Goal: Task Accomplishment & Management: Complete application form

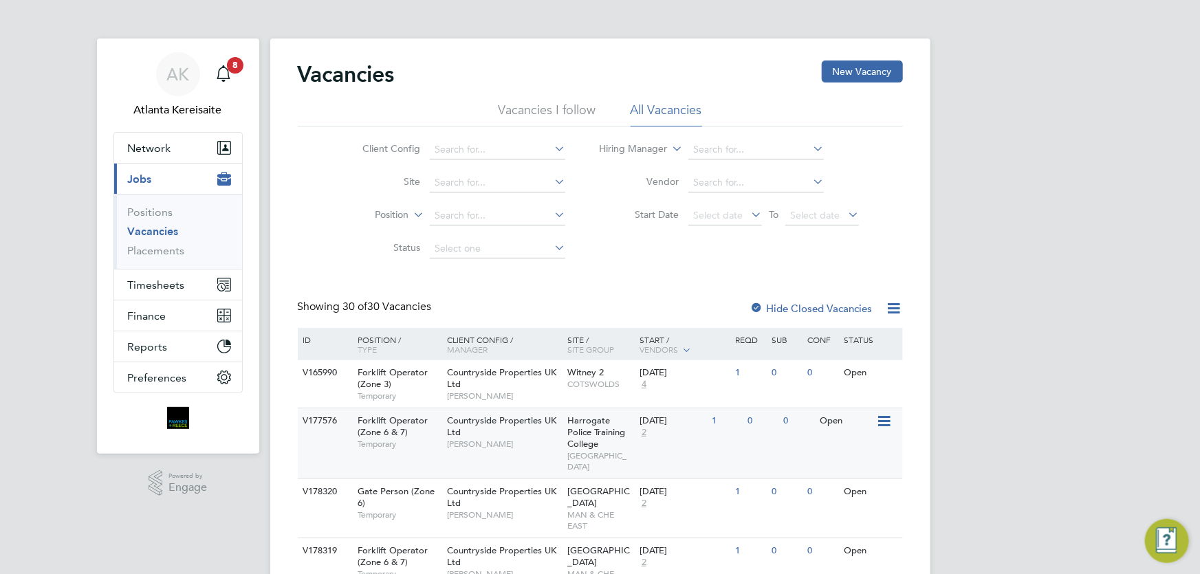
scroll to position [124, 0]
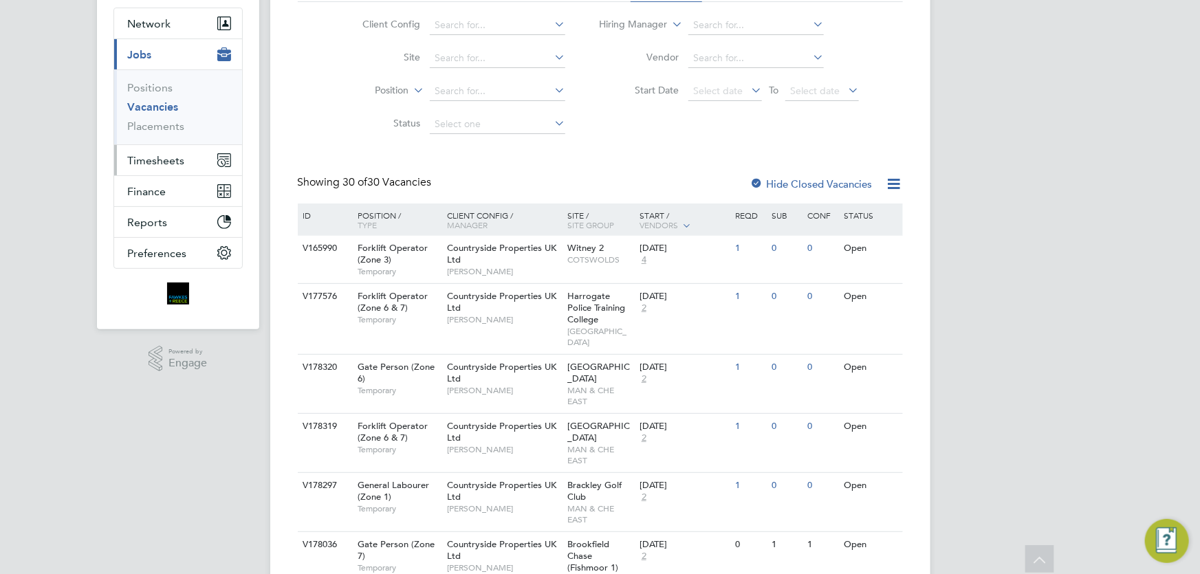
click at [171, 155] on span "Timesheets" at bounding box center [156, 160] width 57 height 13
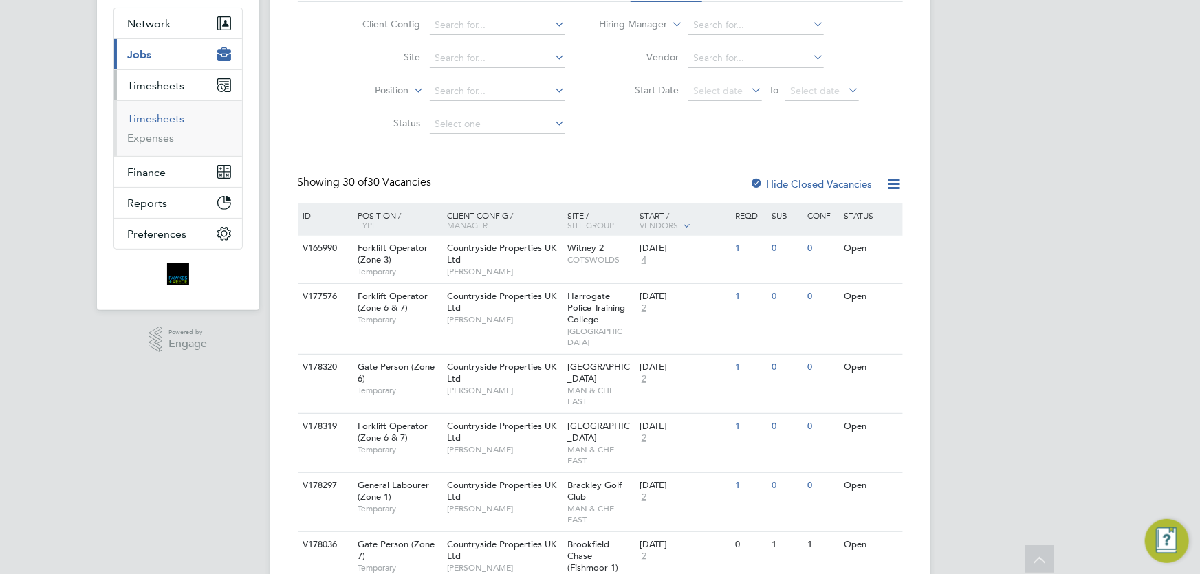
click at [163, 112] on link "Timesheets" at bounding box center [156, 118] width 57 height 13
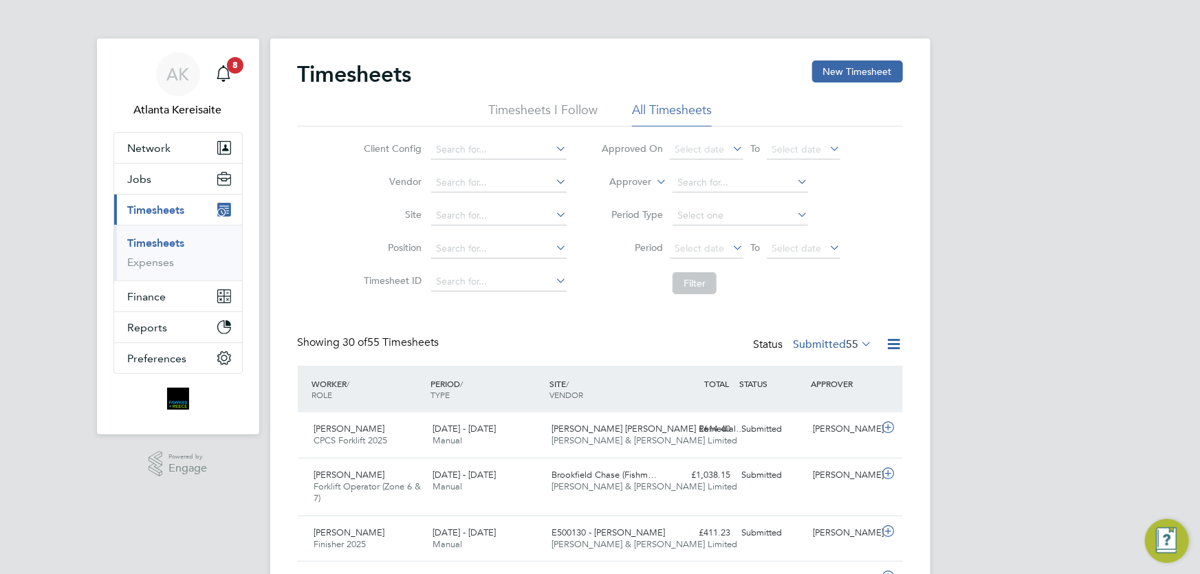
click at [550, 107] on li "Timesheets I Follow" at bounding box center [542, 114] width 109 height 25
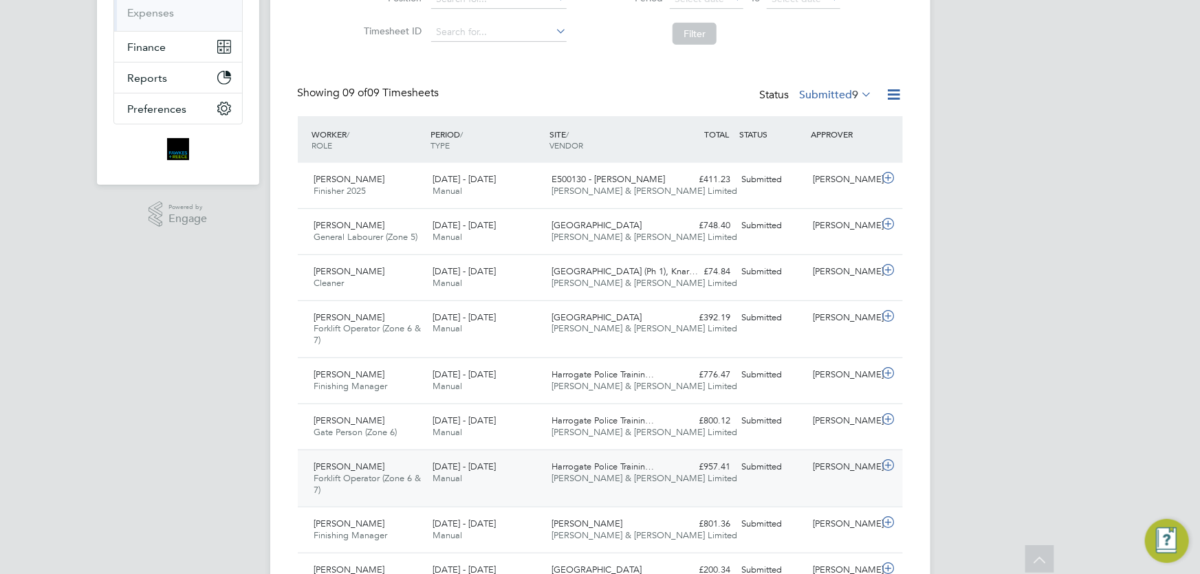
click at [714, 483] on div "[PERSON_NAME] Forklift Operator (Zone 6 & 7) [DATE] - [DATE] [DATE] - [DATE] Ma…" at bounding box center [600, 479] width 605 height 58
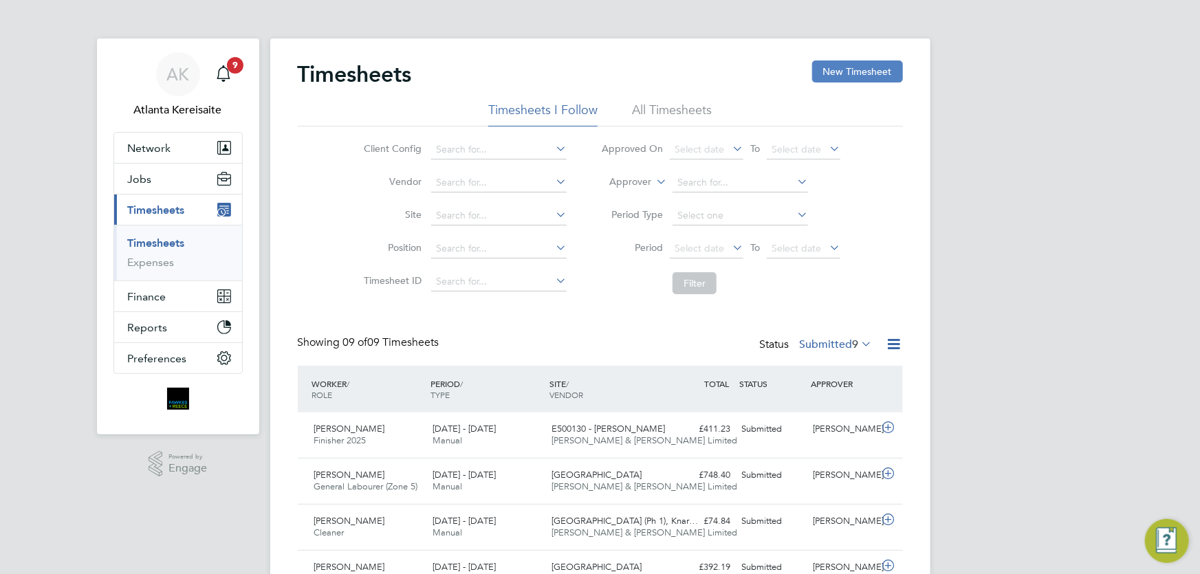
click at [880, 64] on button "New Timesheet" at bounding box center [857, 72] width 91 height 22
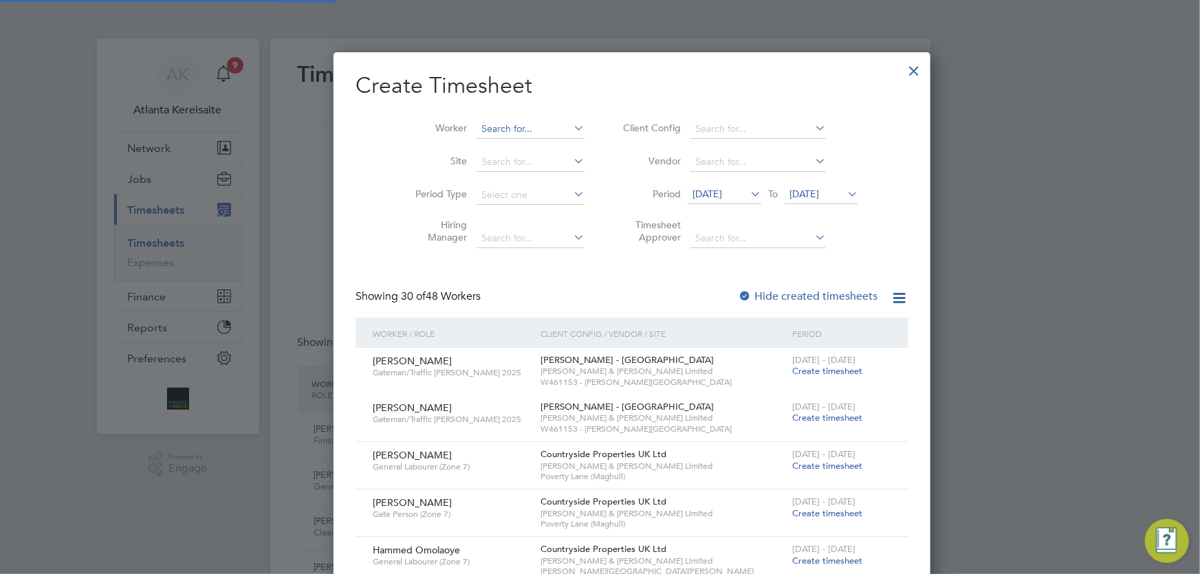
scroll to position [2022, 532]
click at [477, 126] on input at bounding box center [531, 129] width 108 height 19
click at [532, 143] on b "Cam" at bounding box center [542, 148] width 21 height 12
type input "[PERSON_NAME]"
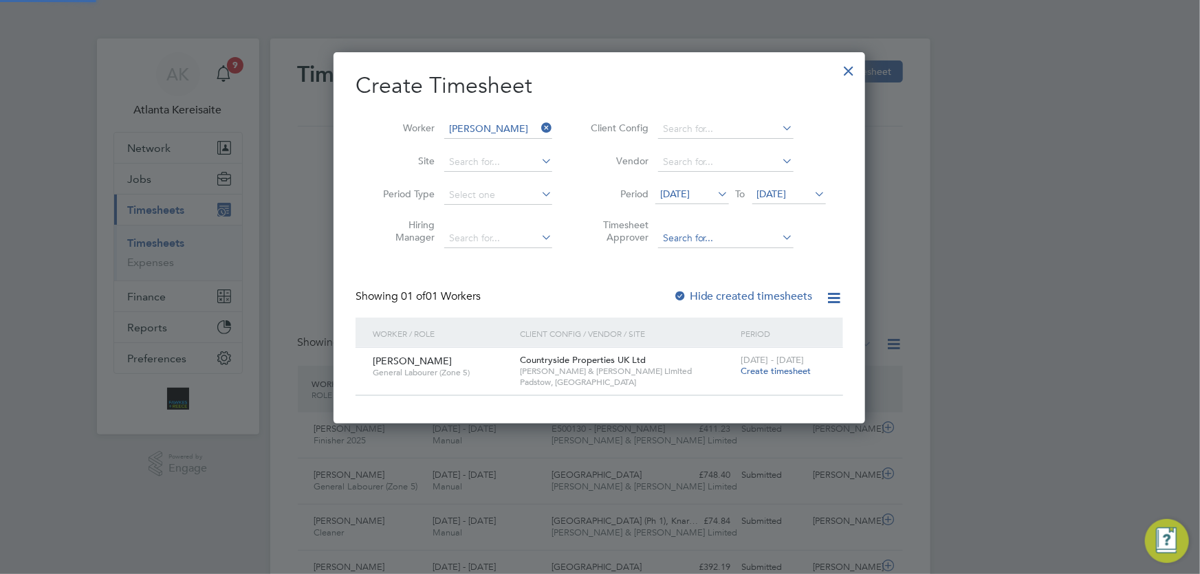
scroll to position [371, 532]
click at [701, 299] on label "Hide created timesheets" at bounding box center [743, 297] width 140 height 14
click at [736, 298] on label "Hide created timesheets" at bounding box center [743, 297] width 140 height 14
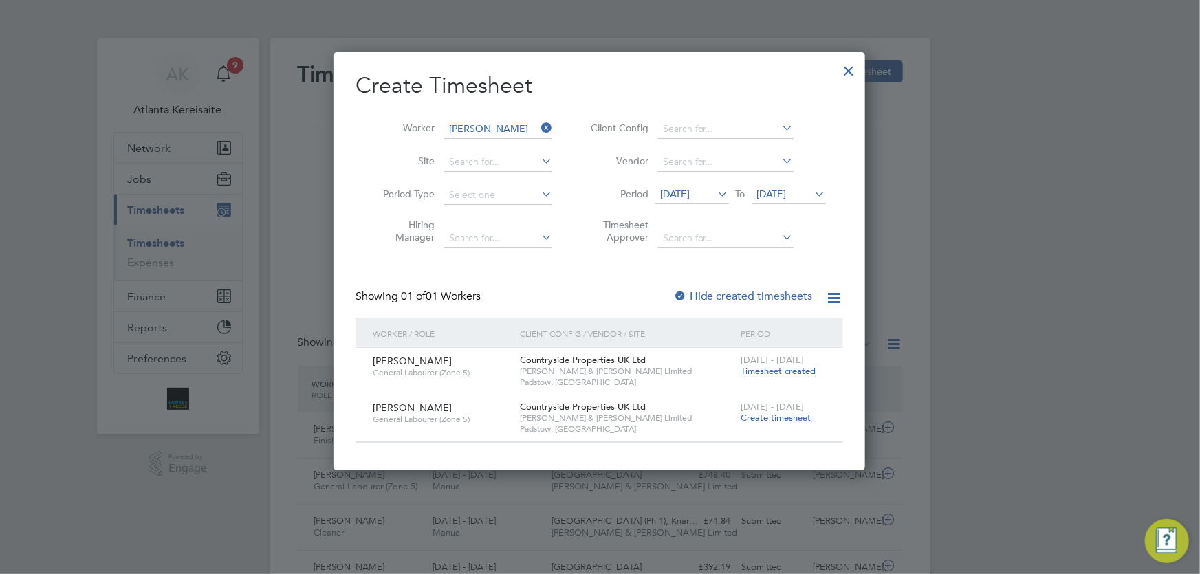
scroll to position [418, 532]
click at [783, 369] on span "Timesheet created" at bounding box center [778, 371] width 75 height 12
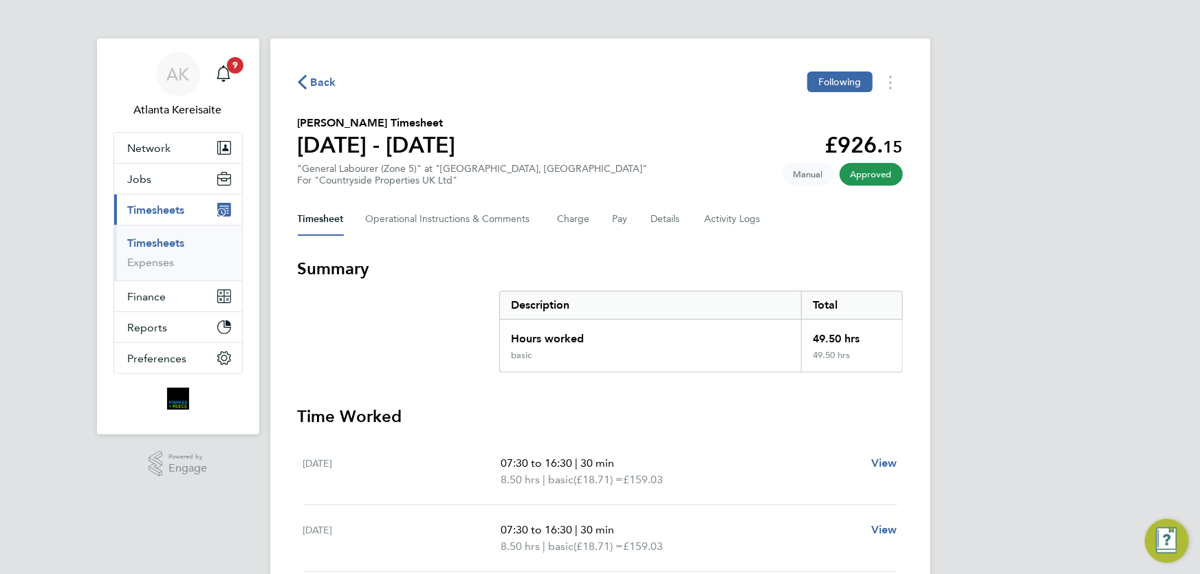
click at [325, 78] on span "Back" at bounding box center [323, 82] width 25 height 17
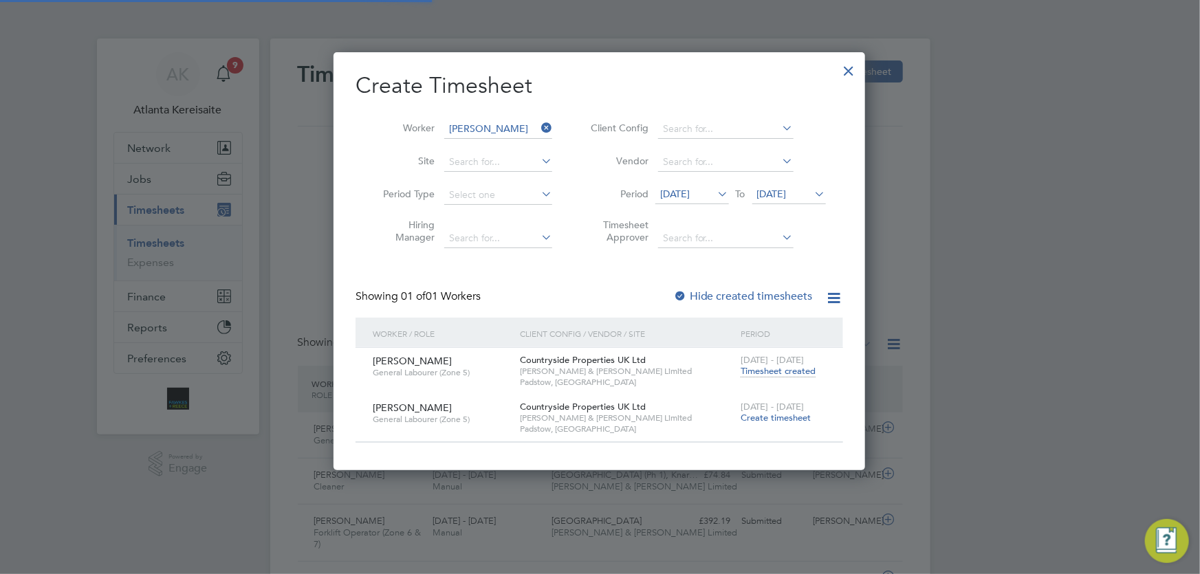
scroll to position [34, 119]
click at [776, 411] on span "[DATE] - [DATE]" at bounding box center [772, 407] width 63 height 12
click at [780, 418] on span "Create timesheet" at bounding box center [776, 418] width 70 height 12
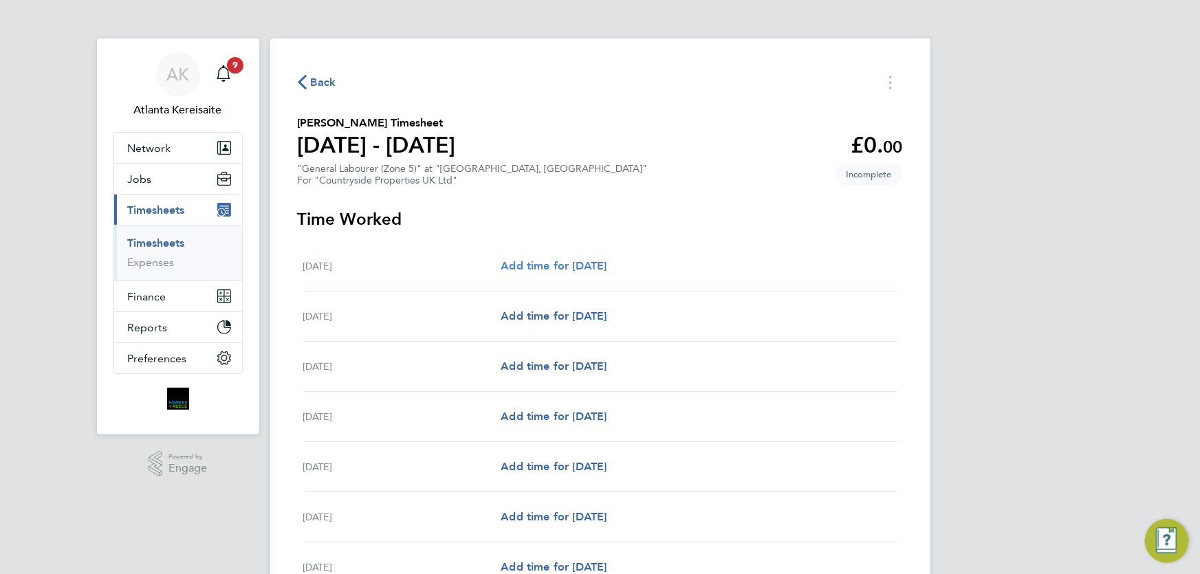
click at [567, 272] on span "Add time for [DATE]" at bounding box center [554, 265] width 106 height 13
select select "30"
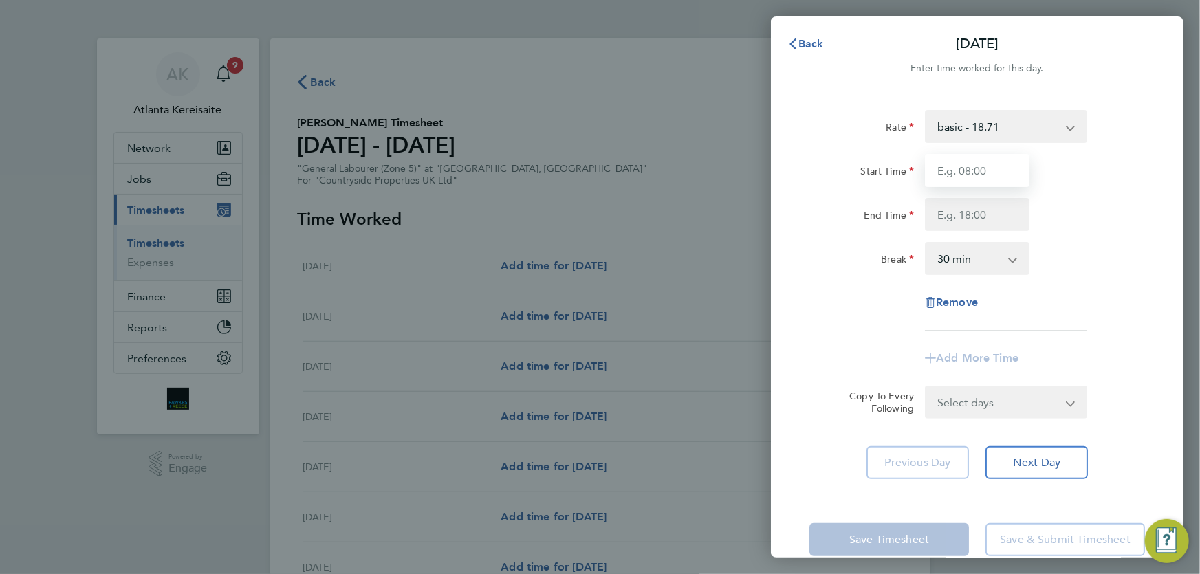
click at [961, 174] on input "Start Time" at bounding box center [977, 170] width 105 height 33
type input "07:30"
click at [987, 219] on input "End Time" at bounding box center [977, 214] width 105 height 33
type input "16:30"
drag, startPoint x: 987, startPoint y: 168, endPoint x: 993, endPoint y: 202, distance: 34.8
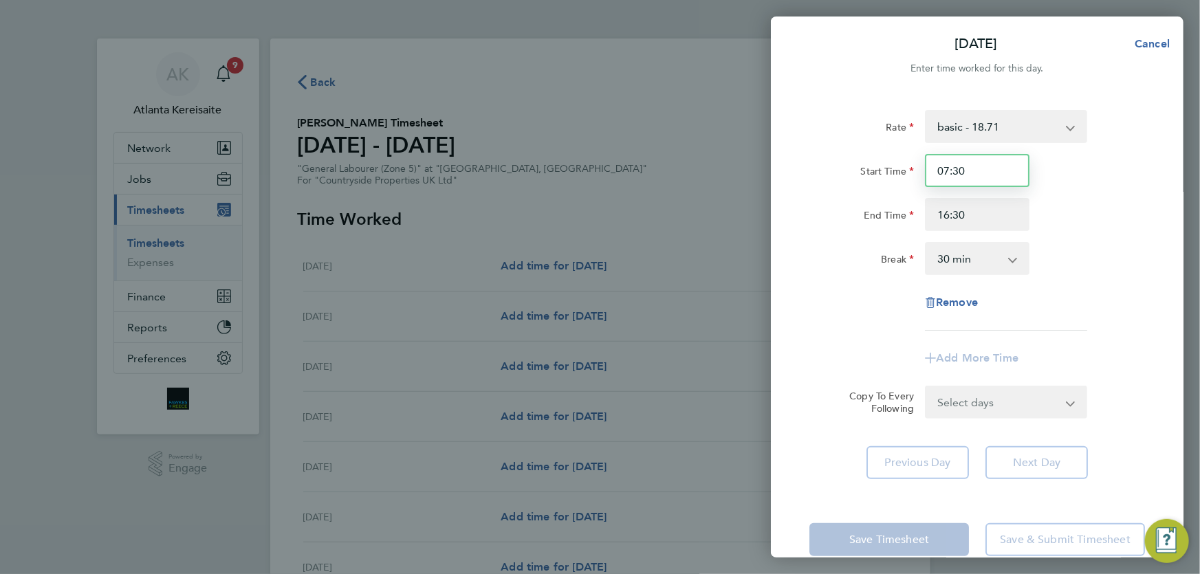
click at [988, 168] on input "07:30" at bounding box center [977, 170] width 105 height 33
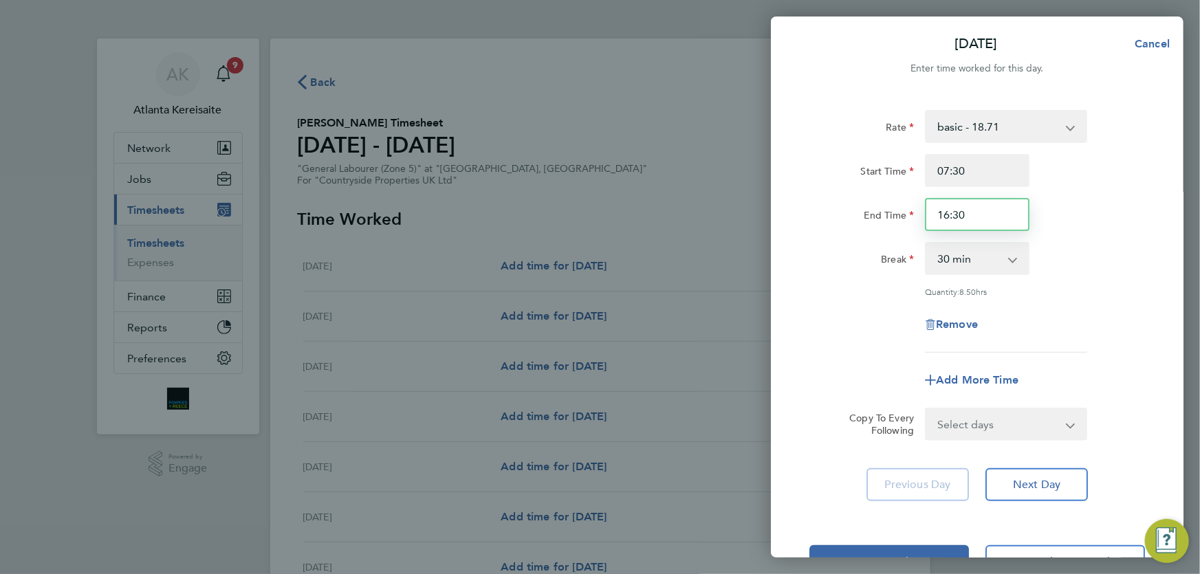
click at [994, 212] on input "16:30" at bounding box center [977, 214] width 105 height 33
drag, startPoint x: 1044, startPoint y: 419, endPoint x: 1064, endPoint y: 422, distance: 20.1
click at [1045, 419] on select "Select days Day Weekday (Mon-Fri) Weekend (Sat-Sun) [DATE] [DATE] [DATE] [DATE]…" at bounding box center [998, 424] width 144 height 30
select select "WEEKDAY"
click at [926, 409] on select "Select days Day Weekday (Mon-Fri) Weekend (Sat-Sun) [DATE] [DATE] [DATE] [DATE]…" at bounding box center [998, 424] width 144 height 30
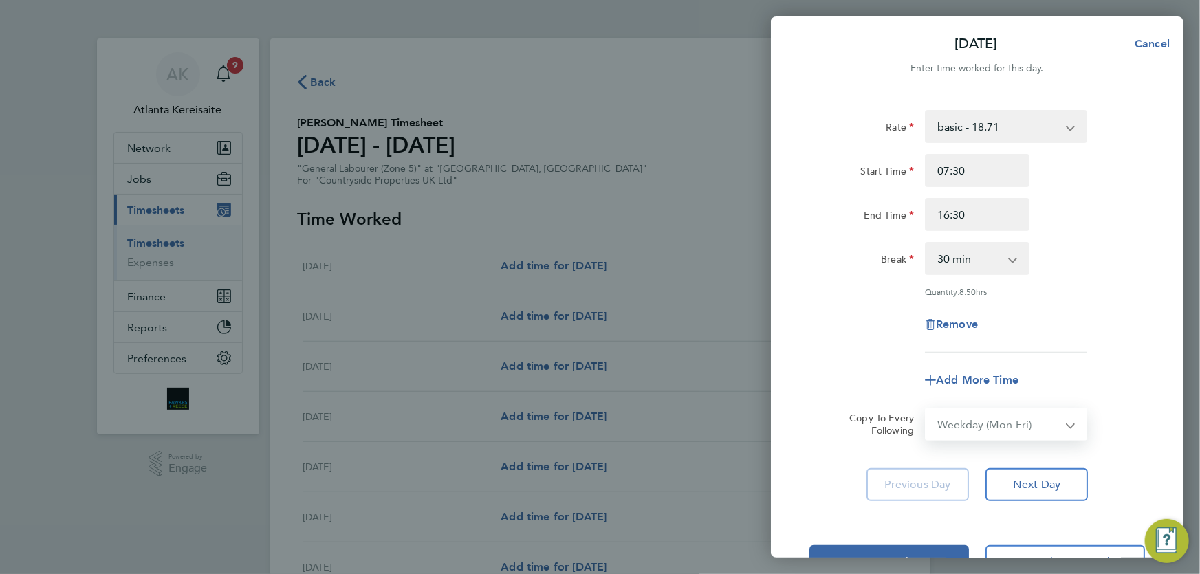
select select "[DATE]"
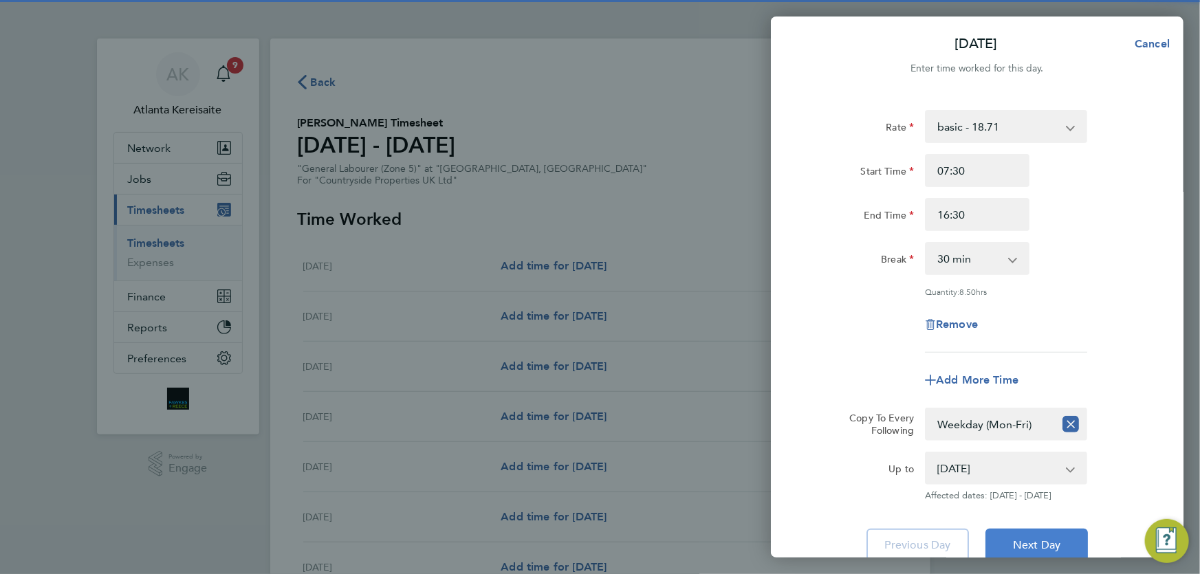
click at [1058, 538] on span "Next Day" at bounding box center [1036, 545] width 47 height 14
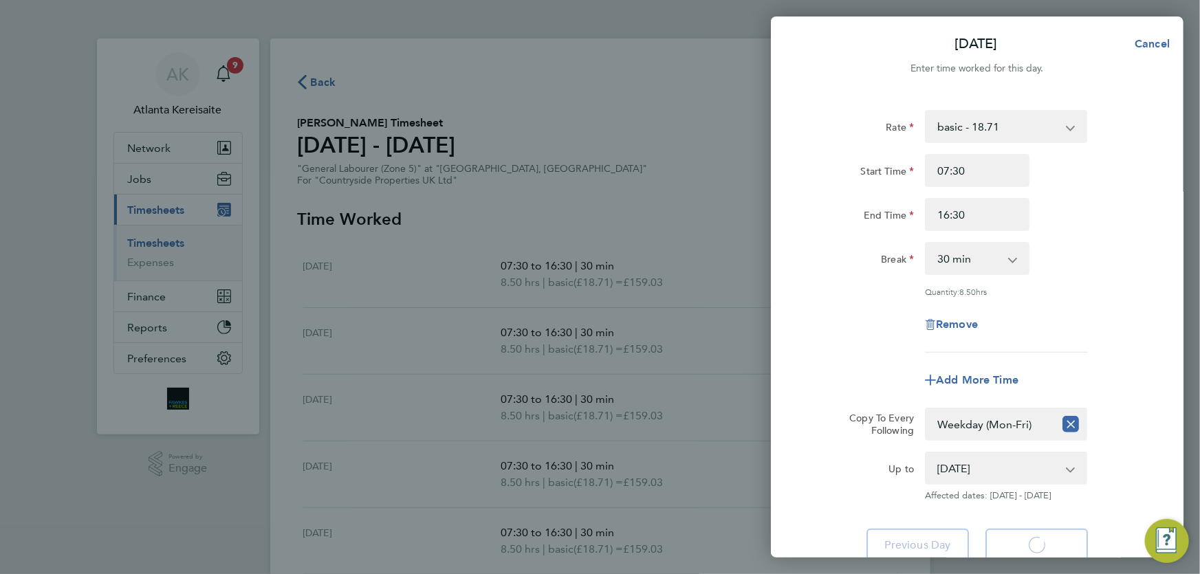
select select "30"
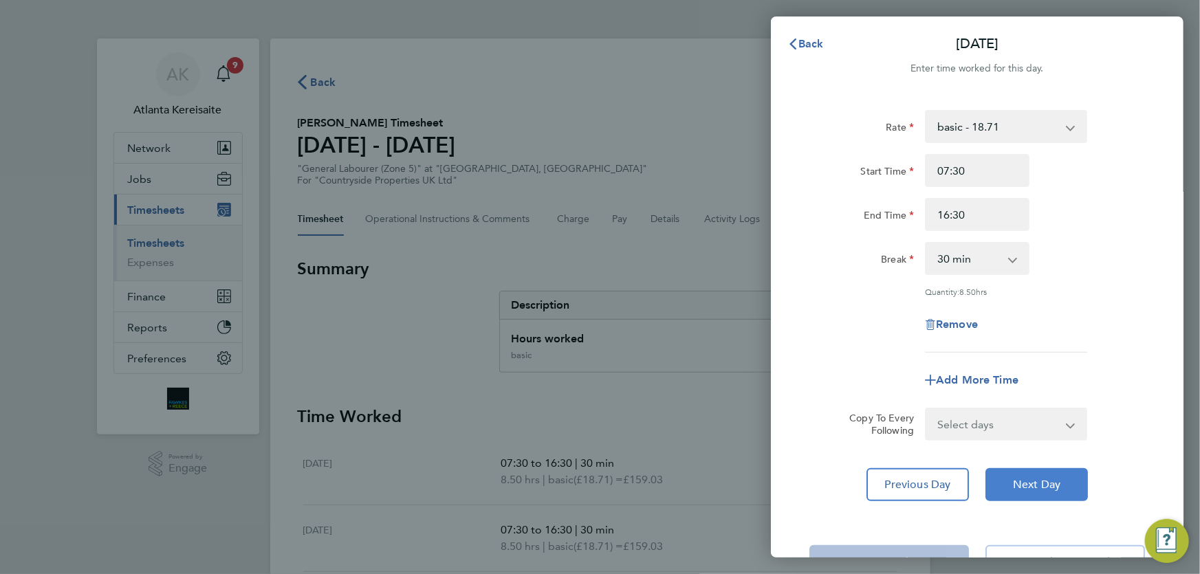
click at [1047, 481] on span "Next Day" at bounding box center [1036, 485] width 47 height 14
select select "30"
click at [1033, 427] on select "Select days Day Weekend (Sat-Sun) [DATE] [DATE]" at bounding box center [998, 424] width 144 height 30
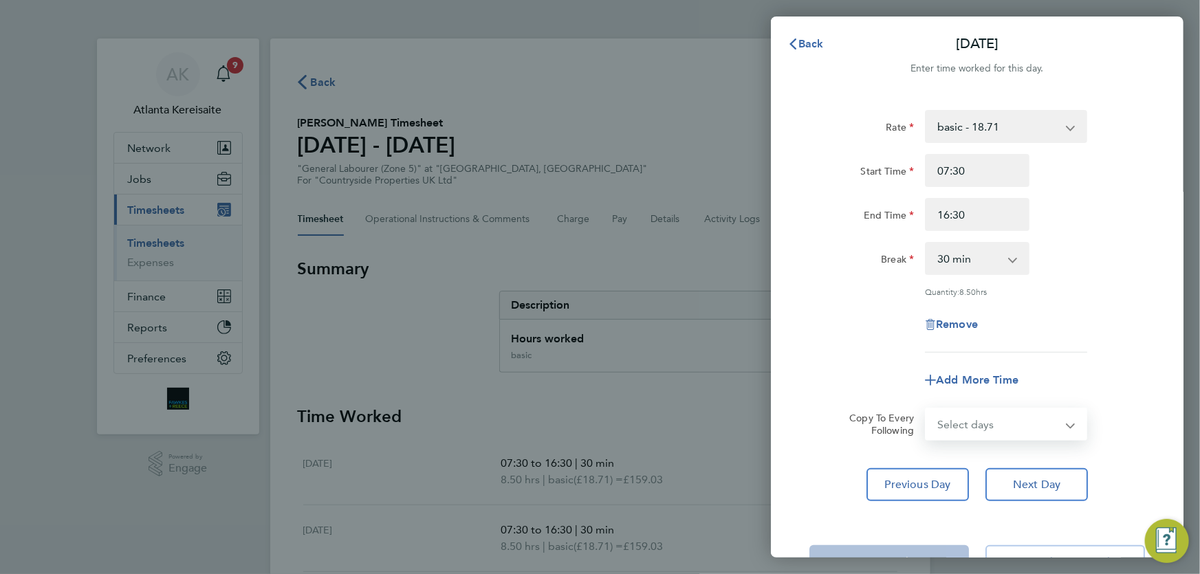
select select "SAT"
click at [926, 409] on select "Select days Day Weekend (Sat-Sun) [DATE] [DATE]" at bounding box center [998, 424] width 144 height 30
select select "[DATE]"
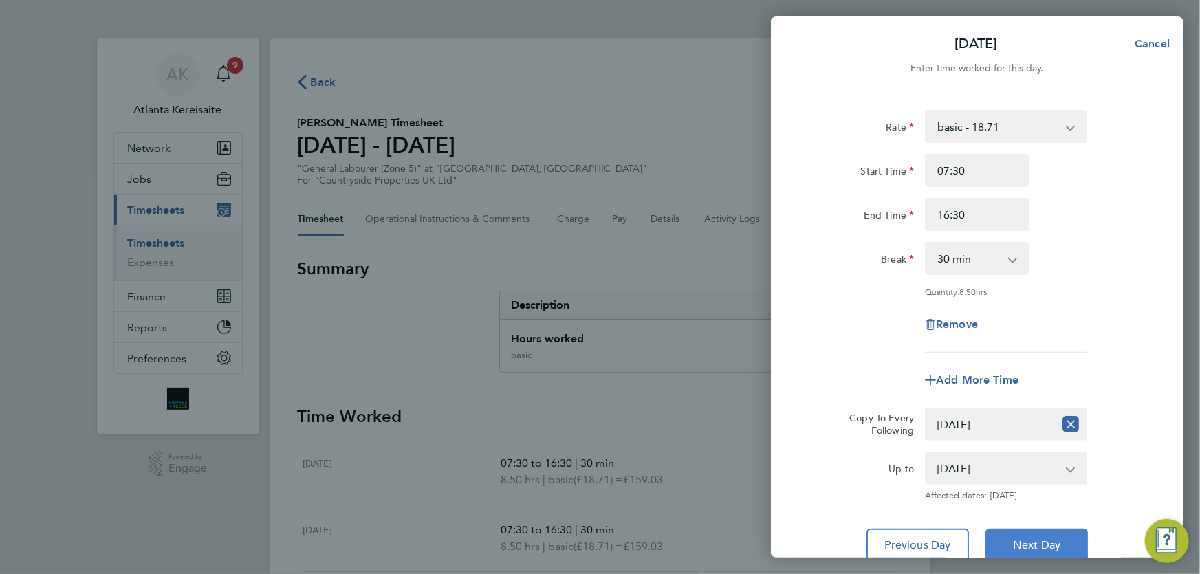
click at [1060, 549] on span "Next Day" at bounding box center [1036, 545] width 47 height 14
select select "0: null"
select select "30"
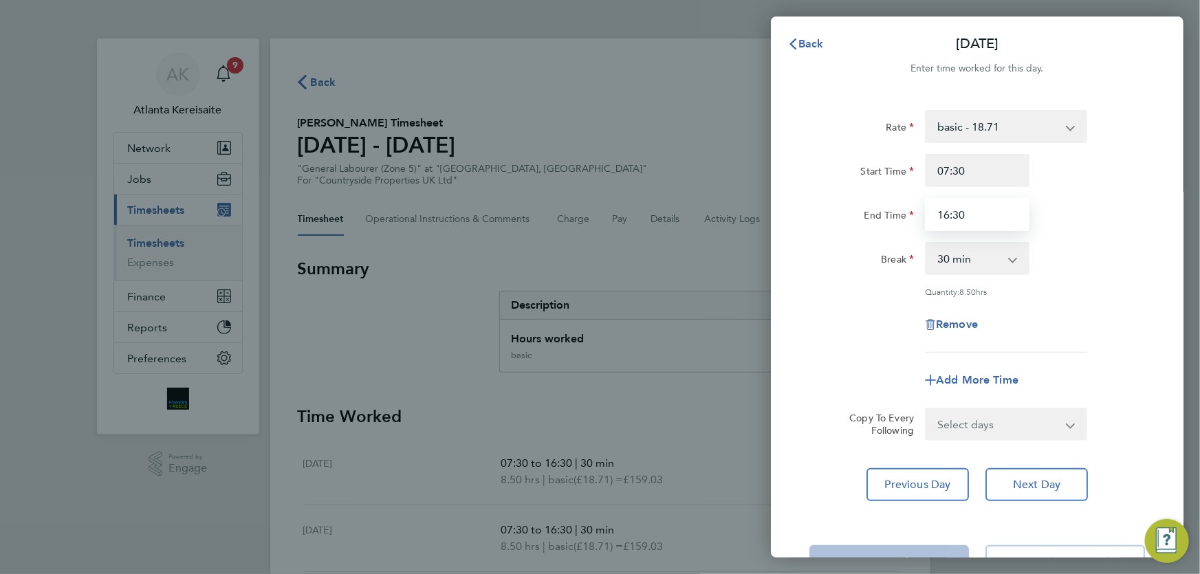
drag, startPoint x: 967, startPoint y: 215, endPoint x: 946, endPoint y: 209, distance: 22.0
click at [946, 209] on input "16:30" at bounding box center [977, 214] width 105 height 33
type input "15:00"
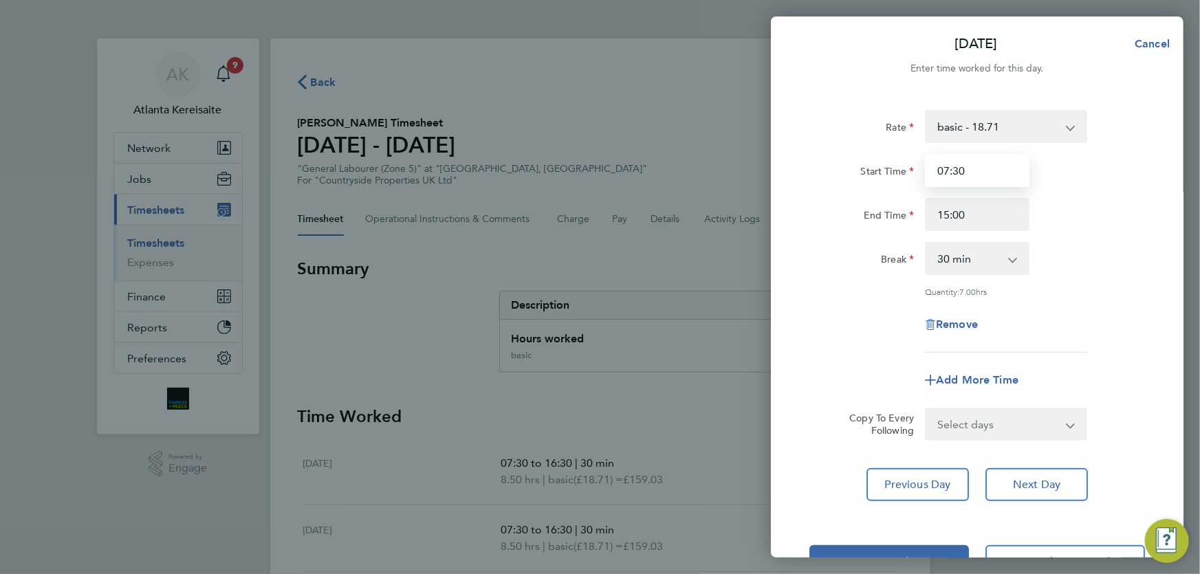
click at [1008, 171] on input "07:30" at bounding box center [977, 170] width 105 height 33
click at [930, 481] on span "Previous Day" at bounding box center [918, 485] width 66 height 14
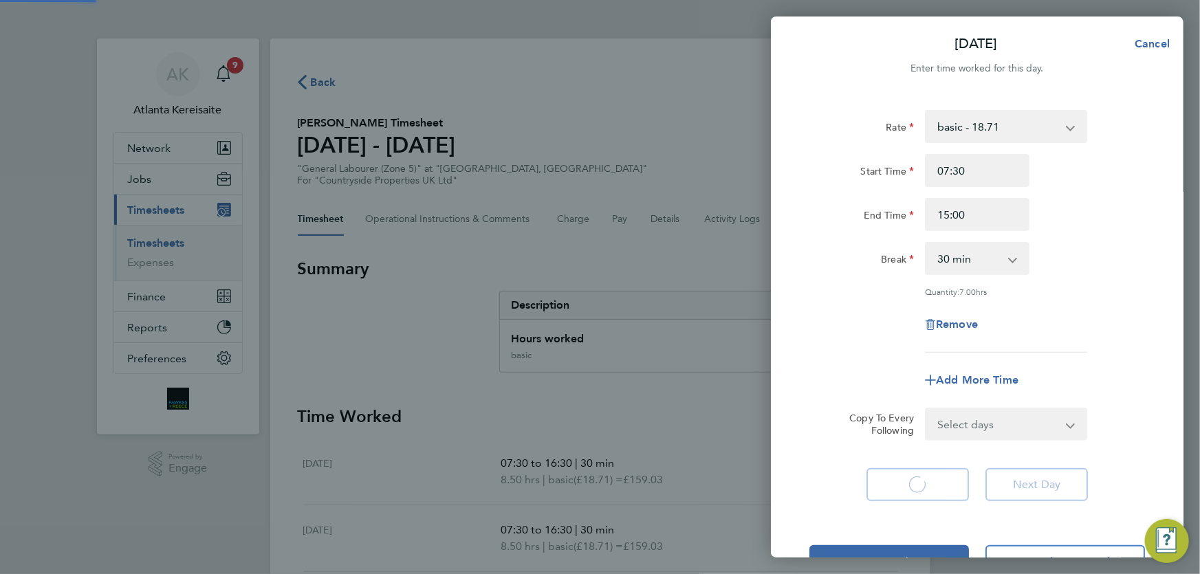
select select "30"
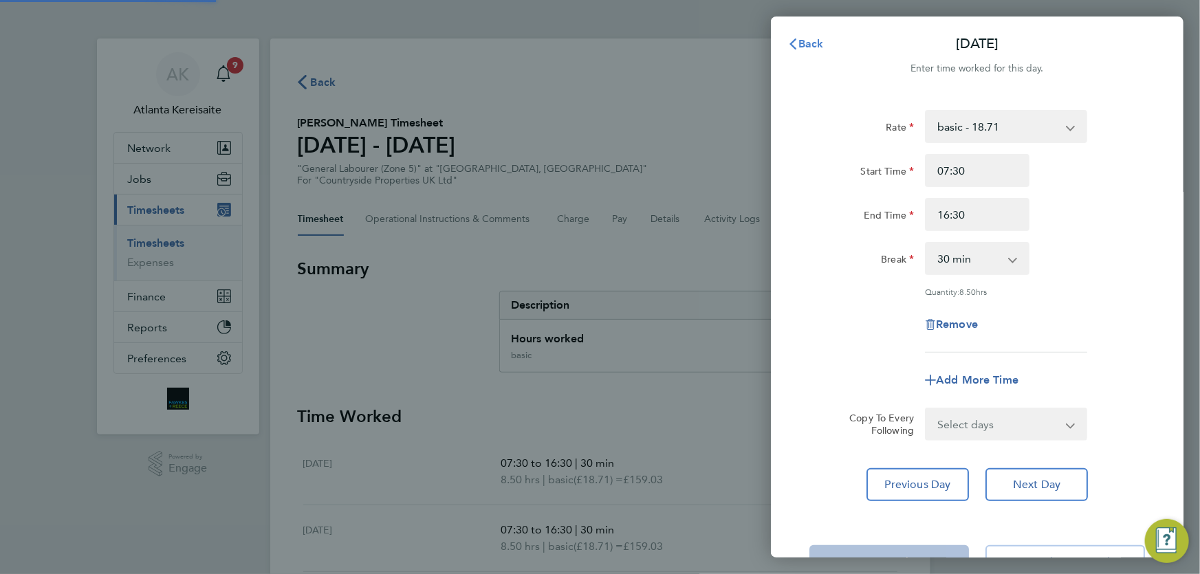
click at [802, 40] on span "Back" at bounding box center [810, 43] width 25 height 13
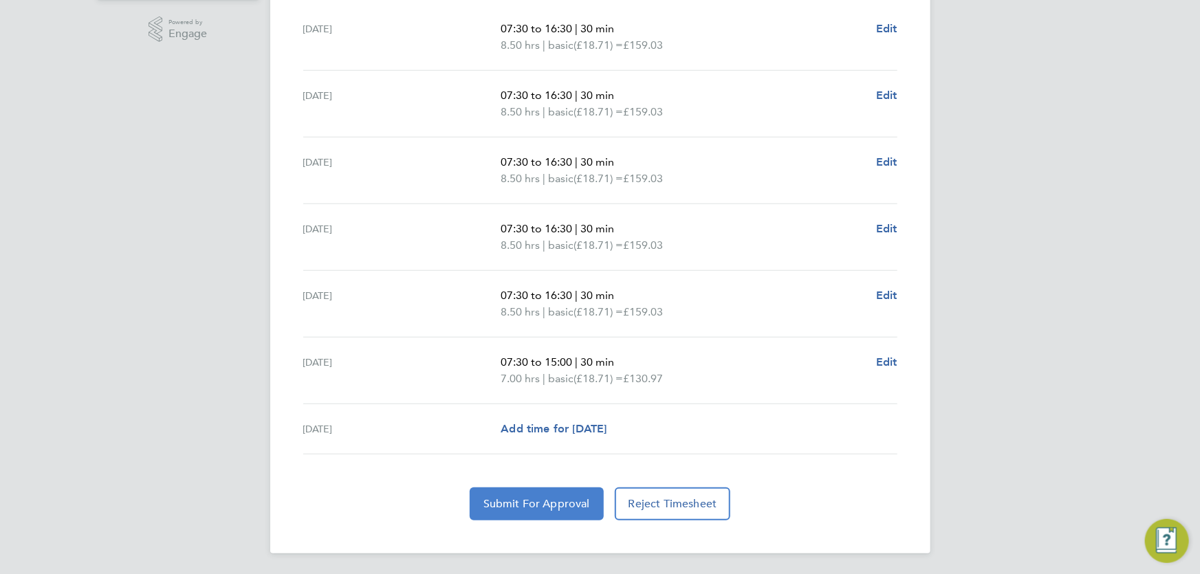
click at [523, 509] on span "Submit For Approval" at bounding box center [536, 504] width 107 height 14
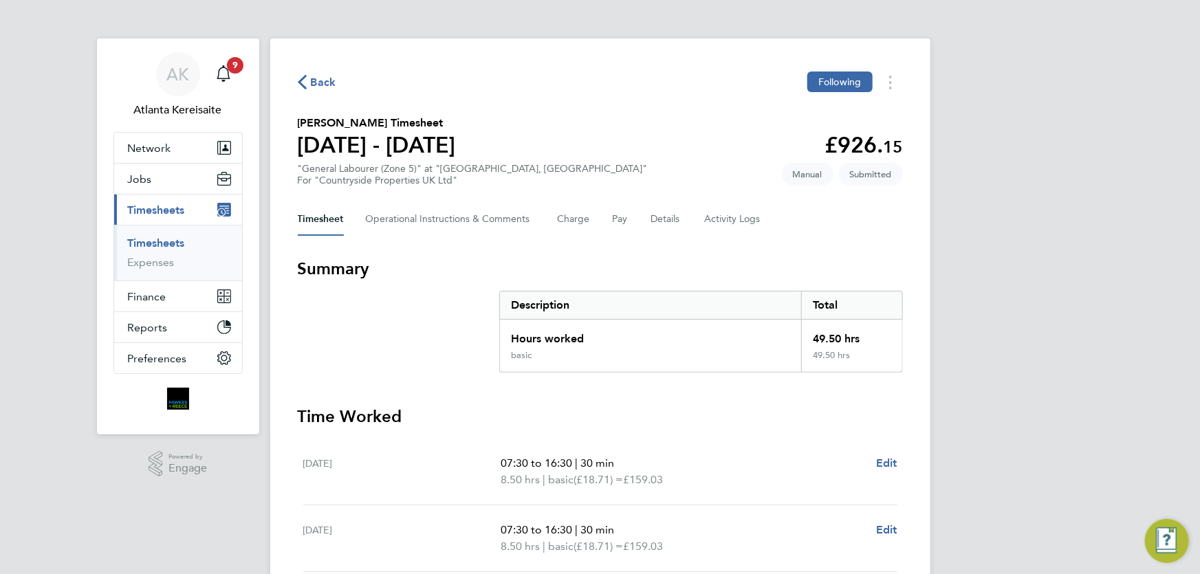
click at [320, 80] on span "Back" at bounding box center [323, 82] width 25 height 17
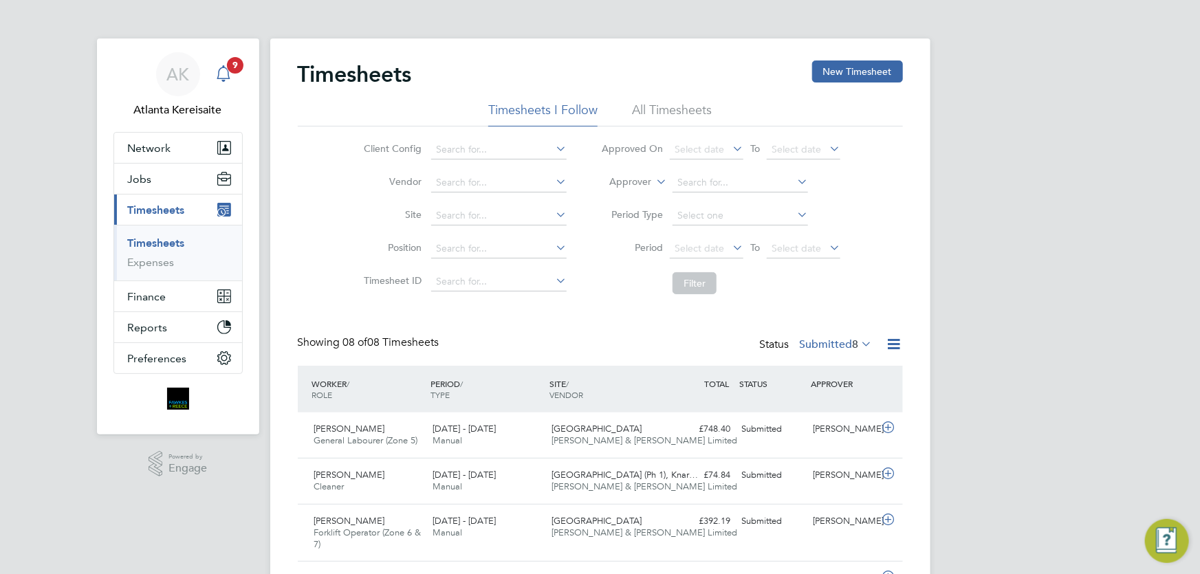
click at [227, 71] on icon "Main navigation" at bounding box center [223, 73] width 17 height 17
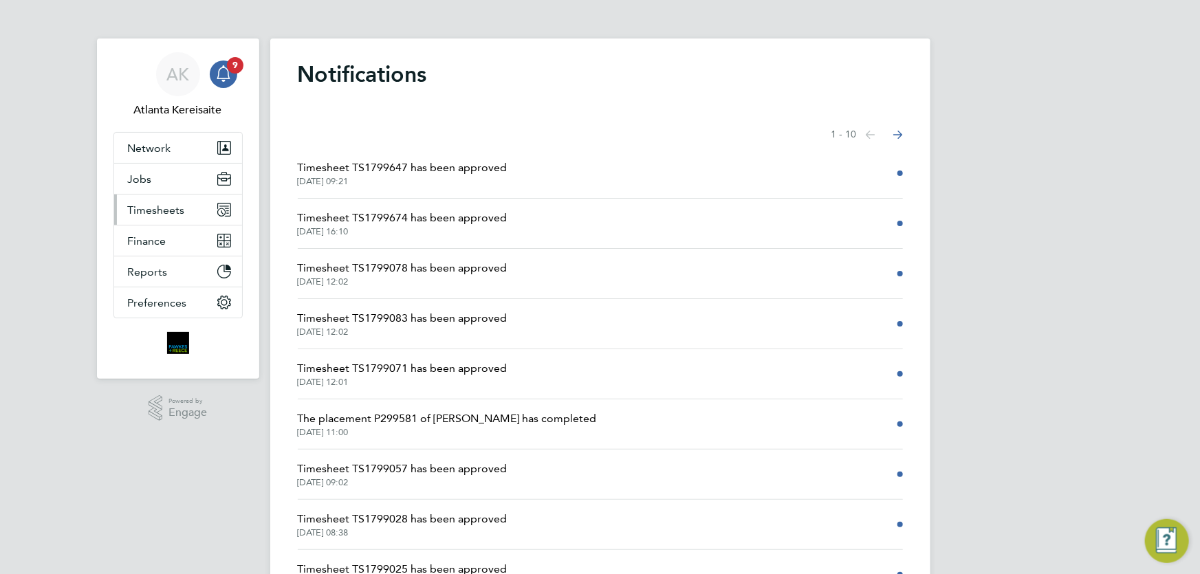
click at [177, 205] on span "Timesheets" at bounding box center [156, 210] width 57 height 13
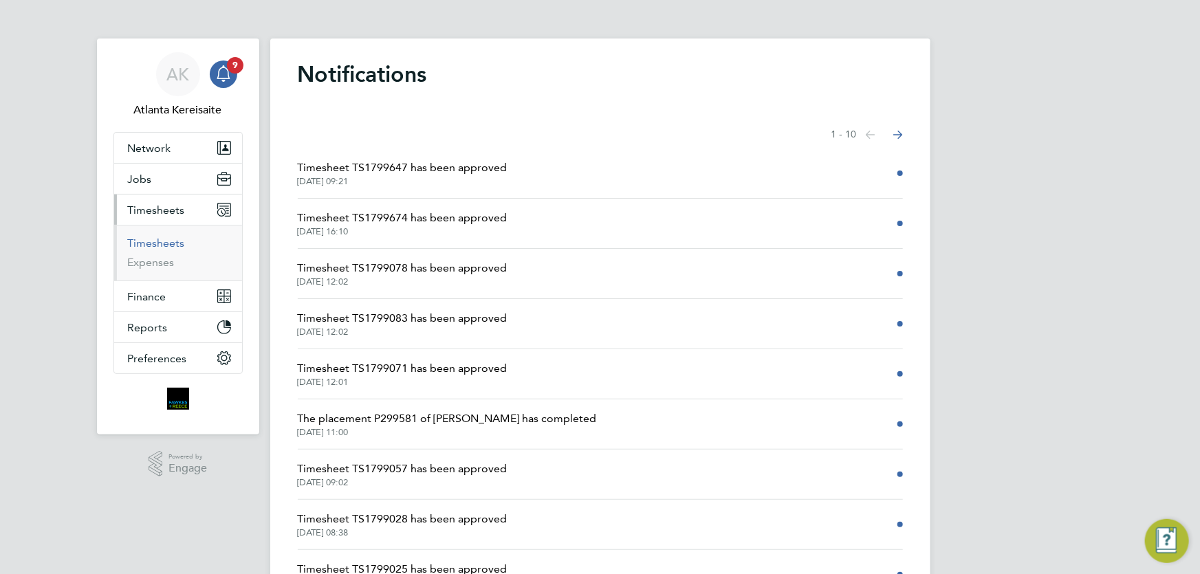
click at [166, 239] on link "Timesheets" at bounding box center [156, 243] width 57 height 13
